Goal: Task Accomplishment & Management: Manage account settings

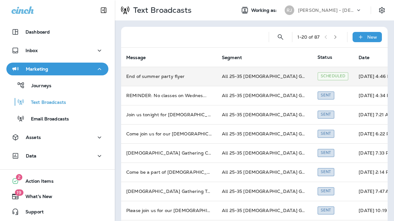
click at [260, 73] on td "All 25-35 [DEMOGRAPHIC_DATA] Gathering" at bounding box center [265, 76] width 96 height 19
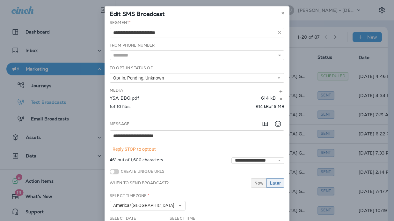
click at [260, 186] on button "Now" at bounding box center [259, 183] width 16 height 10
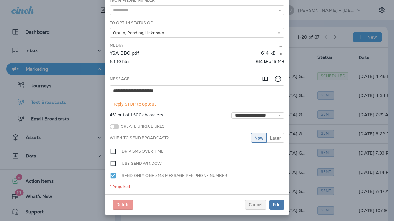
scroll to position [45, 0]
click at [281, 205] on span "Edit" at bounding box center [277, 205] width 8 height 4
click at [276, 203] on span "Edit" at bounding box center [277, 205] width 8 height 4
click at [257, 203] on span "Cancel" at bounding box center [256, 205] width 14 height 4
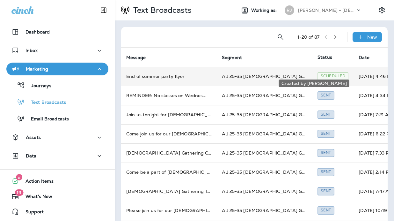
click at [318, 72] on div "Scheduled" at bounding box center [333, 76] width 31 height 8
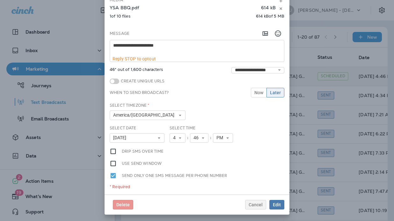
scroll to position [90, 0]
click at [279, 206] on span "Edit" at bounding box center [277, 205] width 8 height 4
click at [181, 138] on icon at bounding box center [180, 138] width 4 height 4
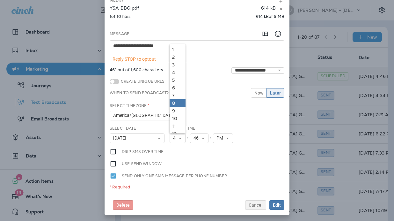
click at [175, 100] on link "8" at bounding box center [178, 103] width 16 height 8
click at [205, 137] on button "46" at bounding box center [199, 138] width 18 height 10
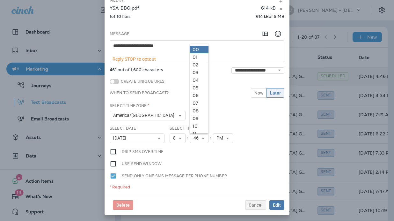
click at [201, 51] on link "00" at bounding box center [199, 50] width 18 height 8
click at [181, 137] on icon at bounding box center [180, 138] width 4 height 4
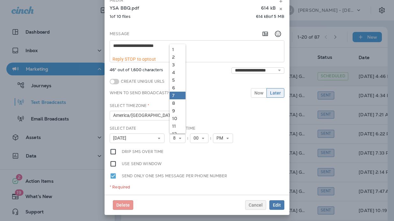
click at [178, 97] on link "7" at bounding box center [178, 96] width 16 height 8
click at [204, 137] on use at bounding box center [203, 137] width 2 height 1
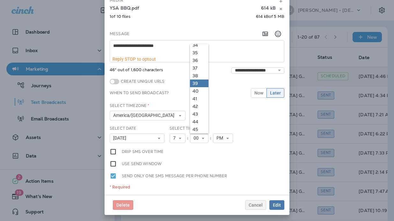
scroll to position [272, 0]
click at [197, 119] on link "45" at bounding box center [199, 122] width 18 height 8
click at [228, 140] on button "PM" at bounding box center [223, 138] width 20 height 10
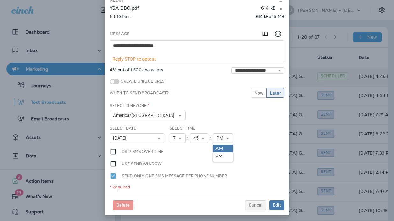
click at [223, 146] on link "AM" at bounding box center [223, 148] width 20 height 8
click at [278, 206] on span "Edit" at bounding box center [277, 205] width 8 height 4
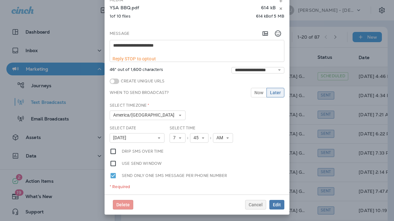
scroll to position [90, 0]
click at [282, 9] on use at bounding box center [281, 9] width 2 height 3
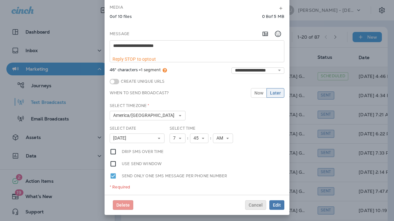
click at [264, 203] on button "Cancel" at bounding box center [255, 205] width 21 height 10
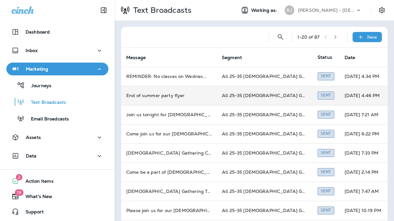
click at [265, 93] on td "All 25-35 [DEMOGRAPHIC_DATA] Gathering" at bounding box center [265, 95] width 96 height 19
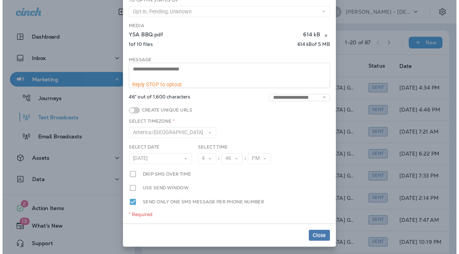
scroll to position [68, 0]
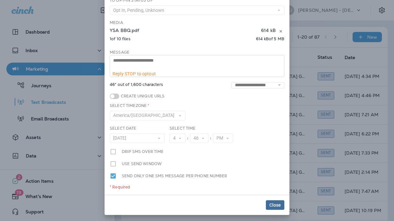
click at [274, 204] on span "Close" at bounding box center [275, 205] width 11 height 4
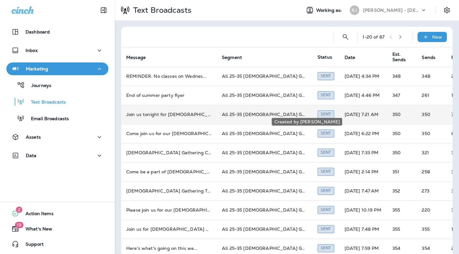
scroll to position [0, 0]
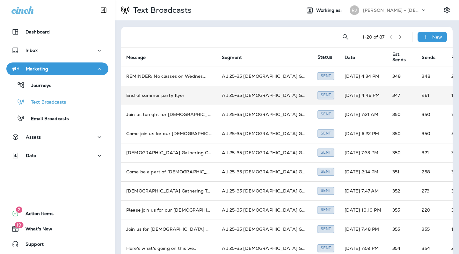
click at [260, 97] on td "All 25-35 [DEMOGRAPHIC_DATA] Gathering" at bounding box center [265, 95] width 96 height 19
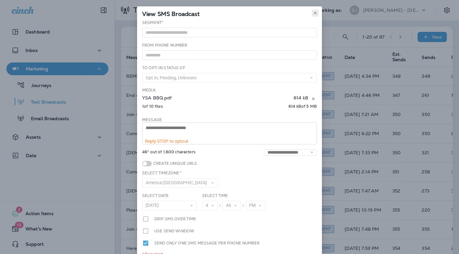
click at [315, 13] on use at bounding box center [315, 13] width 2 height 3
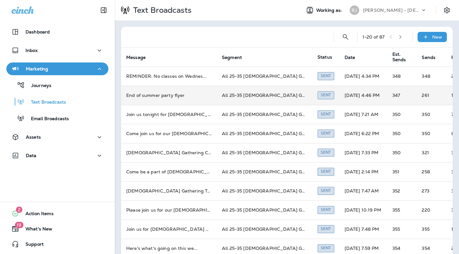
click at [394, 91] on td "261" at bounding box center [432, 95] width 30 height 19
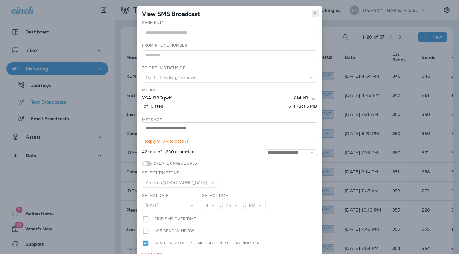
click at [316, 12] on use at bounding box center [315, 13] width 2 height 3
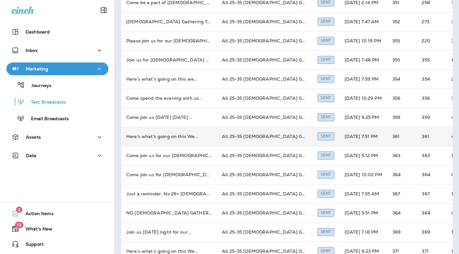
scroll to position [170, 0]
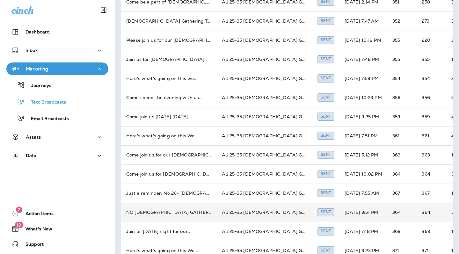
click at [255, 206] on td "All 25-35 [DEMOGRAPHIC_DATA] Gathering" at bounding box center [265, 212] width 96 height 19
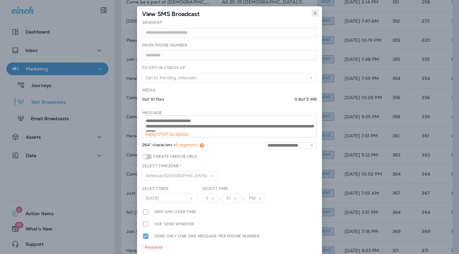
click at [316, 14] on icon at bounding box center [316, 13] width 4 height 4
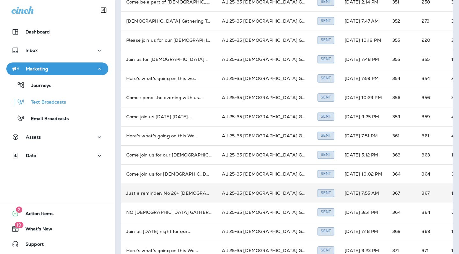
click at [257, 189] on td "All 25-35 [DEMOGRAPHIC_DATA] Gathering" at bounding box center [265, 193] width 96 height 19
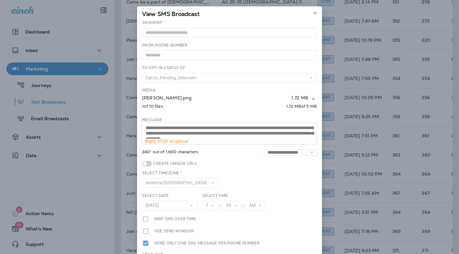
scroll to position [0, 0]
click at [316, 14] on use at bounding box center [315, 13] width 2 height 3
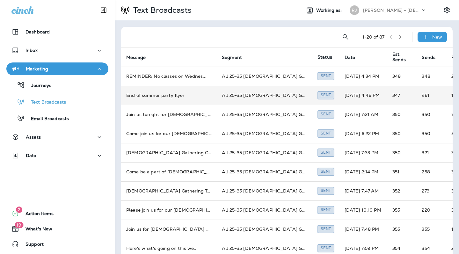
click at [249, 96] on td "All 25-35 [DEMOGRAPHIC_DATA] Gathering" at bounding box center [265, 95] width 96 height 19
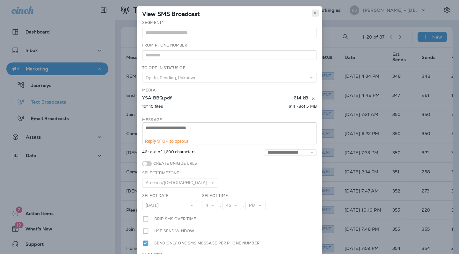
click at [315, 13] on use at bounding box center [315, 13] width 2 height 3
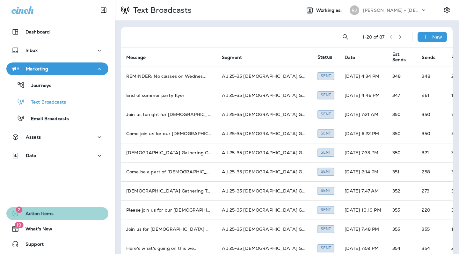
click at [41, 215] on span "Action Items" at bounding box center [36, 215] width 34 height 8
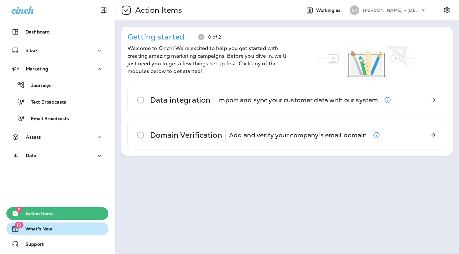
click at [41, 220] on span "What's New" at bounding box center [35, 230] width 33 height 8
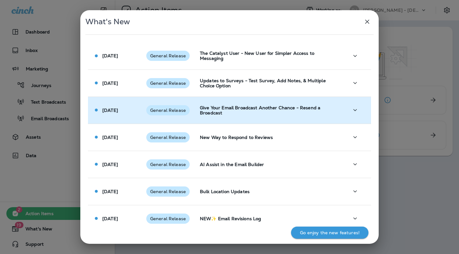
click at [227, 109] on p "Give Your Email Broadcast Another Chance - Resend a Broadcast" at bounding box center [269, 110] width 139 height 10
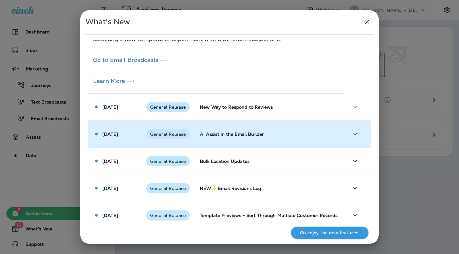
scroll to position [196, 0]
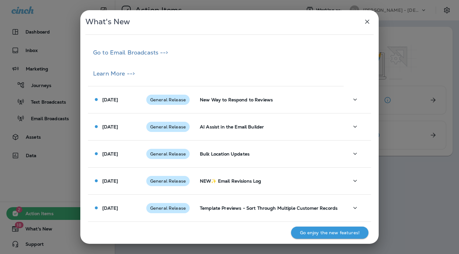
click at [368, 20] on icon "button" at bounding box center [368, 22] width 8 height 8
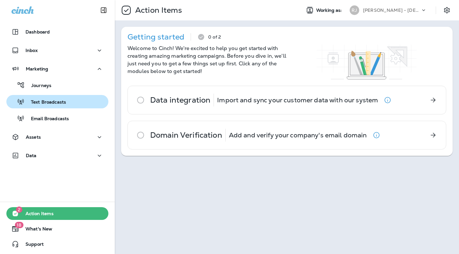
click at [53, 103] on p "Text Broadcasts" at bounding box center [45, 103] width 41 height 6
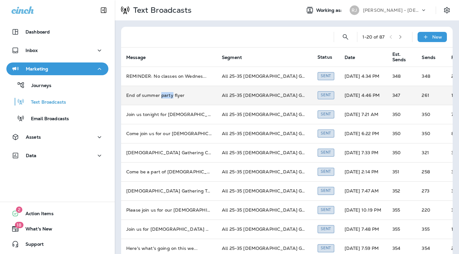
click at [147, 94] on td "End of summer party flyer" at bounding box center [169, 95] width 96 height 19
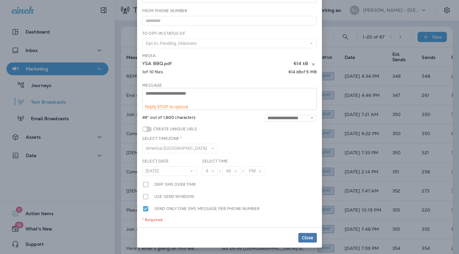
scroll to position [34, 0]
click at [306, 220] on span "Close" at bounding box center [307, 238] width 11 height 4
